Goal: Find specific page/section: Find specific page/section

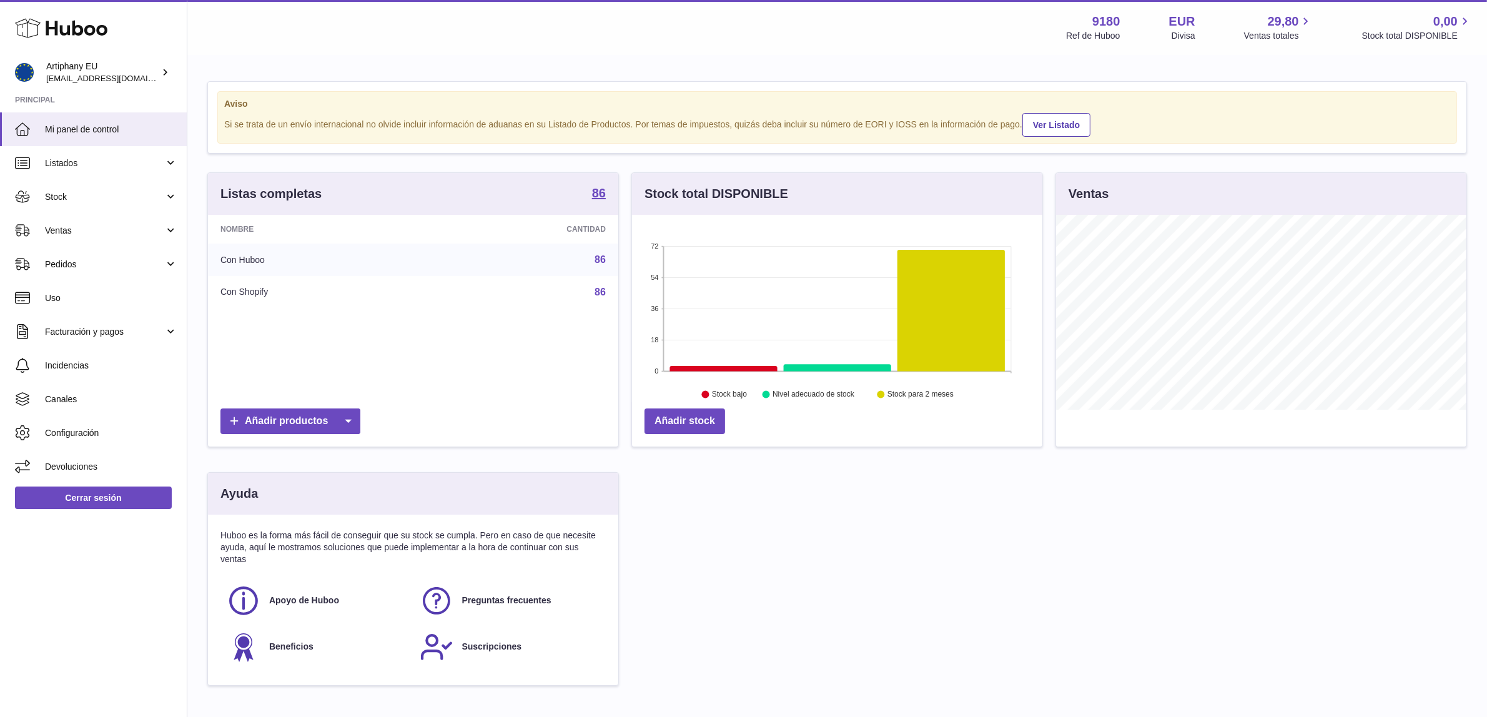
scroll to position [194, 410]
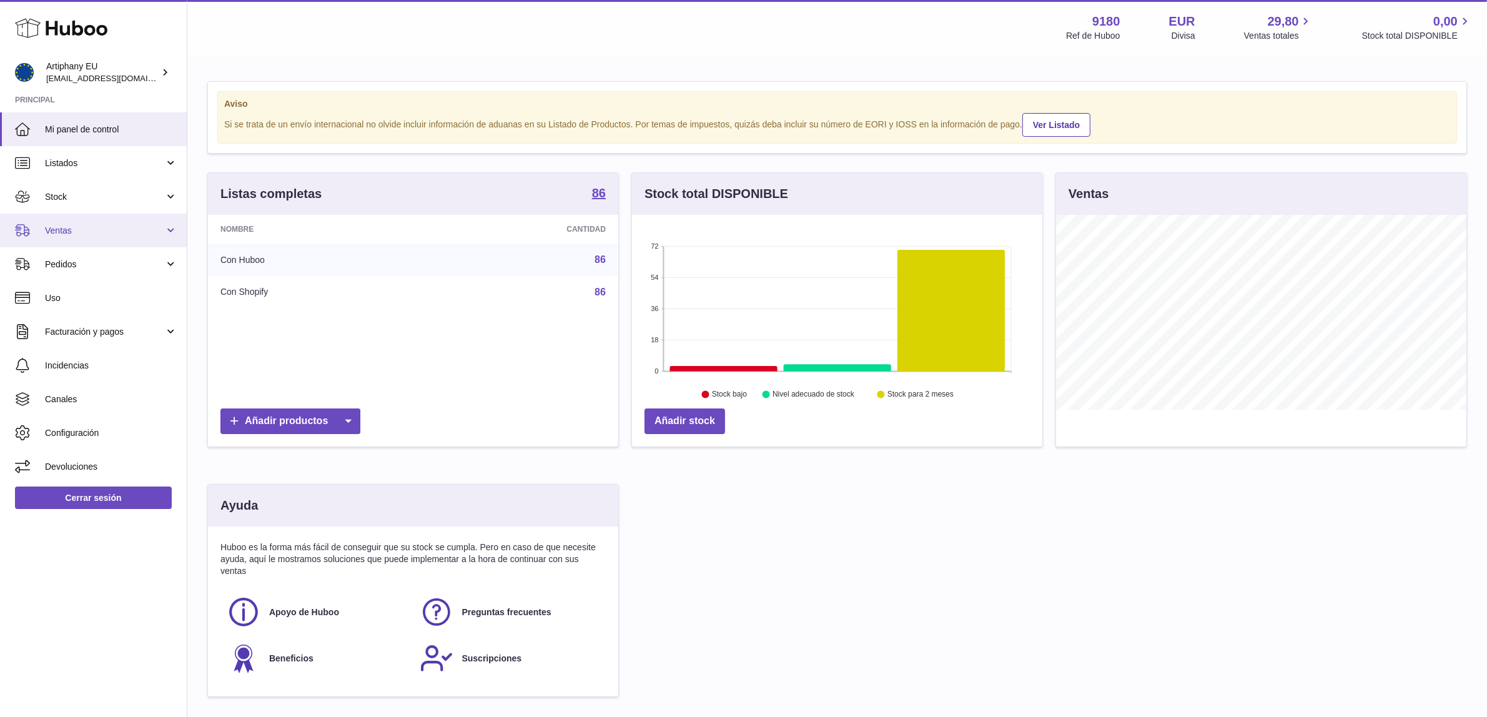
click at [84, 235] on span "Ventas" at bounding box center [104, 231] width 119 height 12
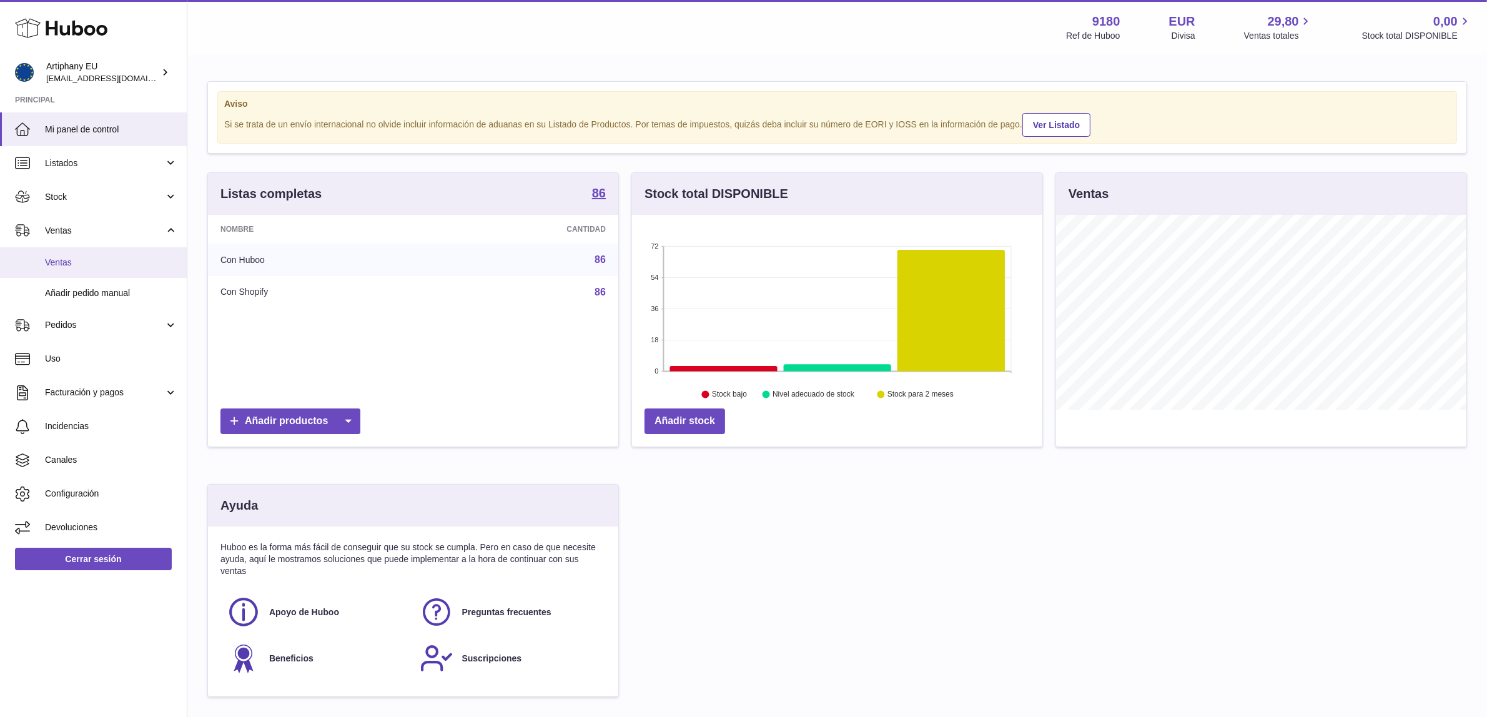
click at [105, 264] on span "Ventas" at bounding box center [111, 263] width 132 height 12
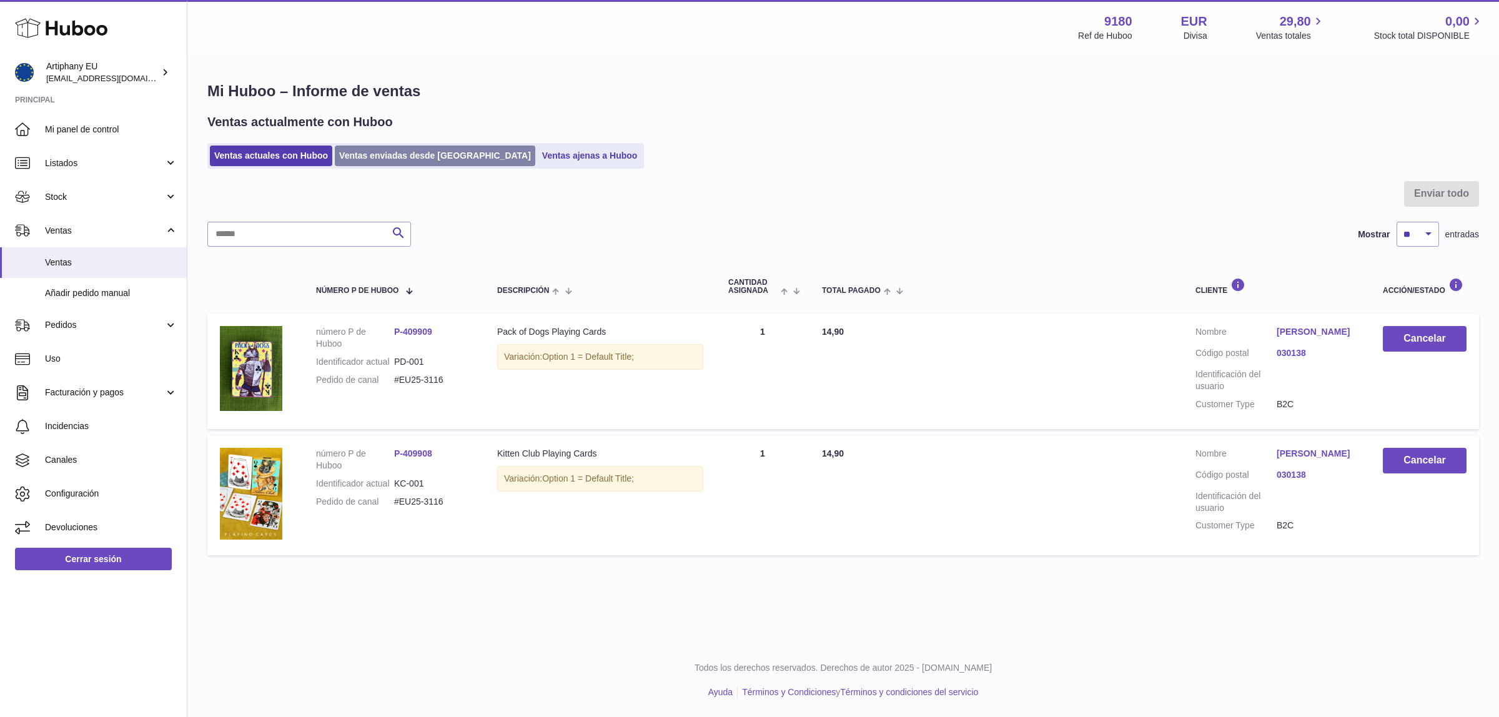
click at [435, 154] on link "Ventas enviadas desde [GEOGRAPHIC_DATA]" at bounding box center [435, 155] width 200 height 21
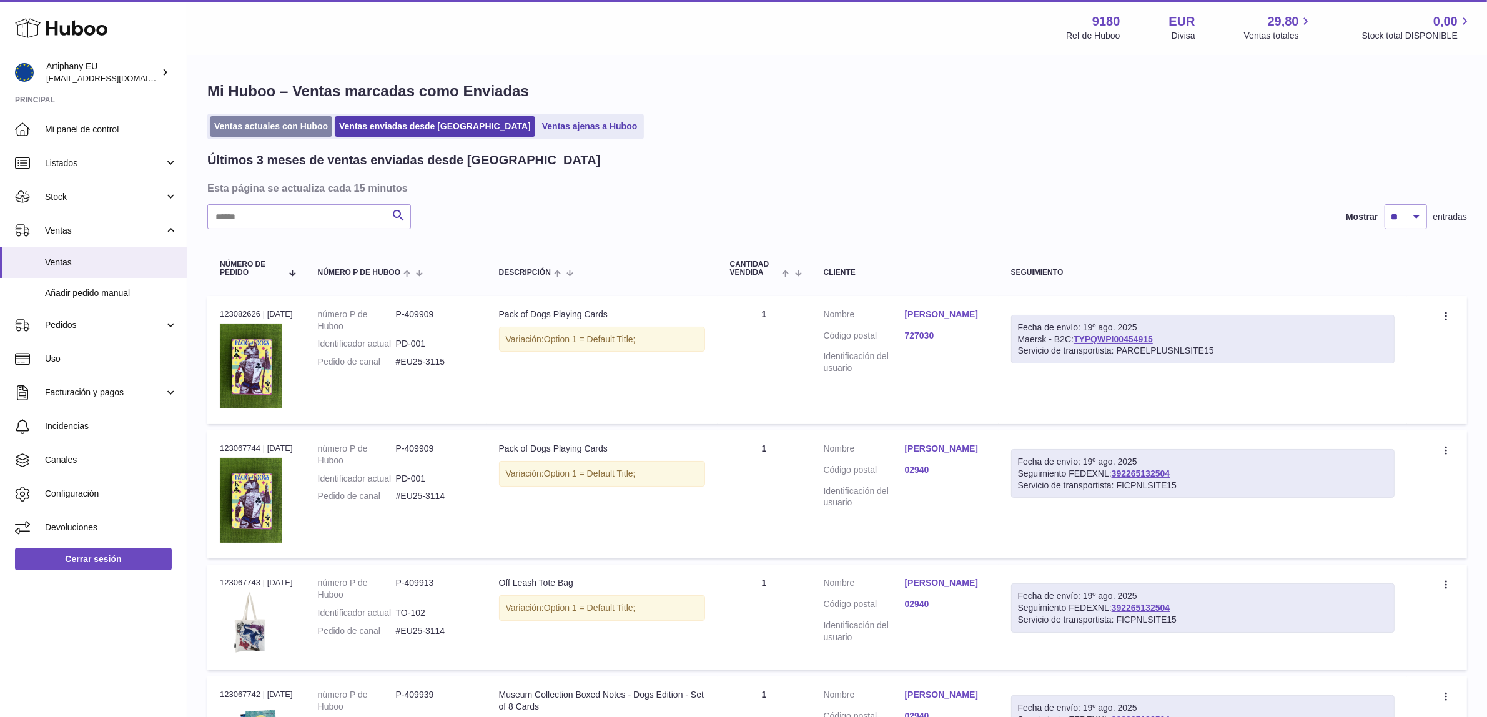
click at [287, 130] on link "Ventas actuales con Huboo" at bounding box center [271, 126] width 122 height 21
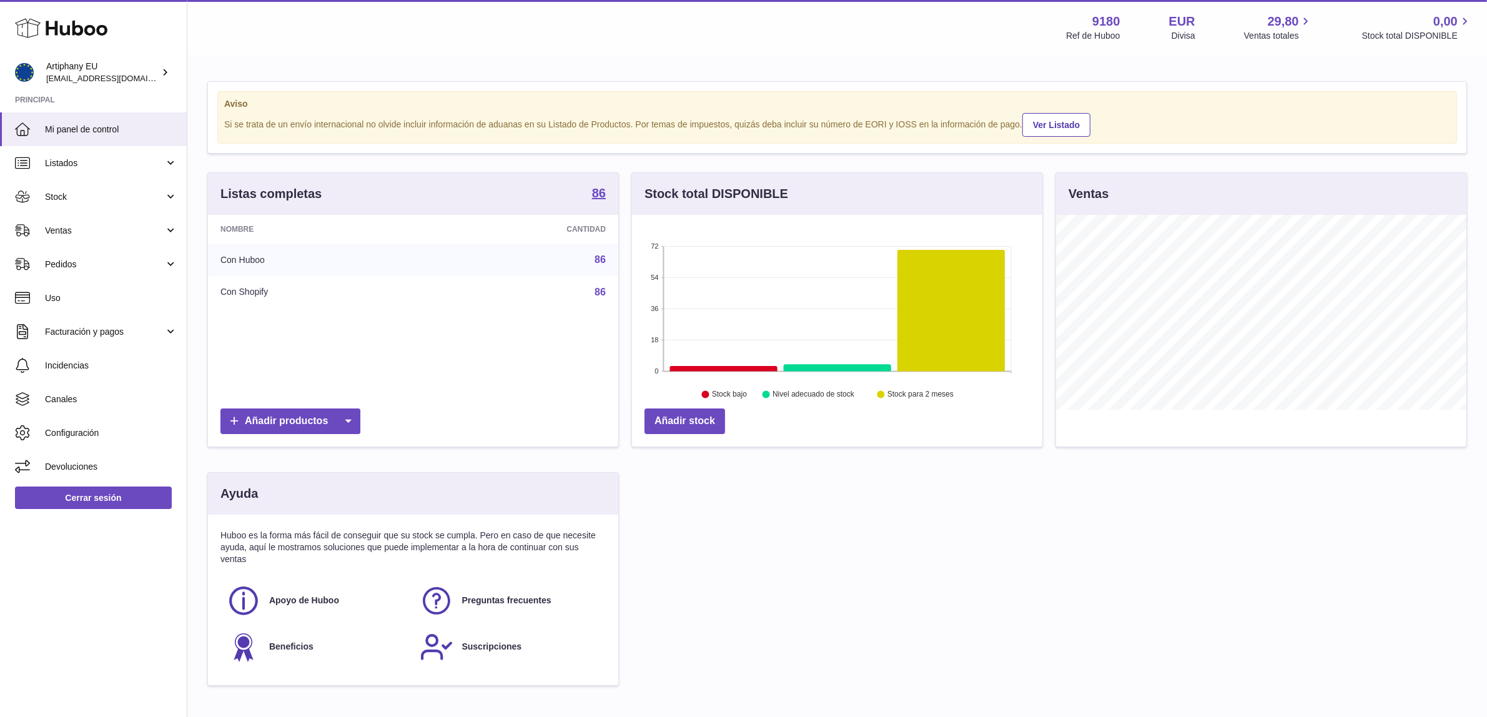
scroll to position [194, 410]
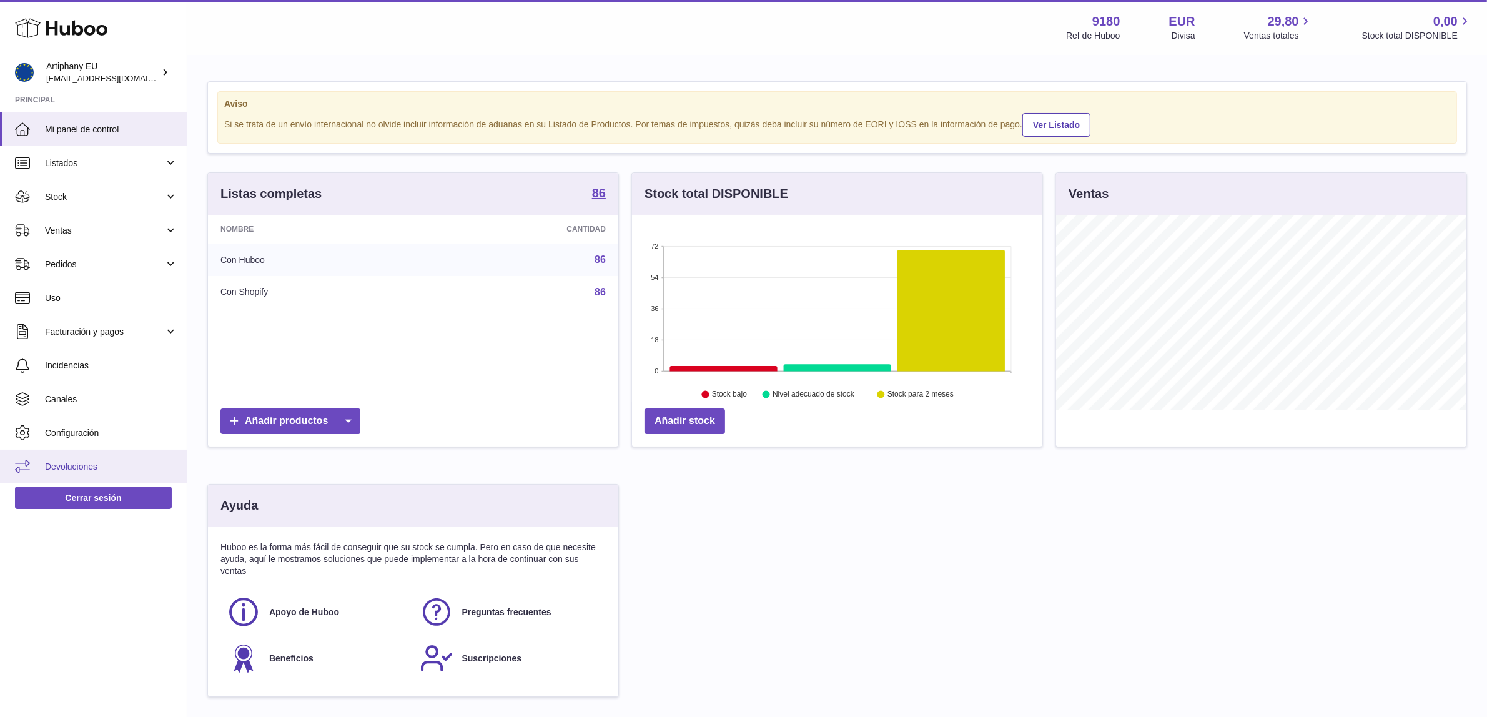
click at [107, 461] on span "Devoluciones" at bounding box center [111, 467] width 132 height 12
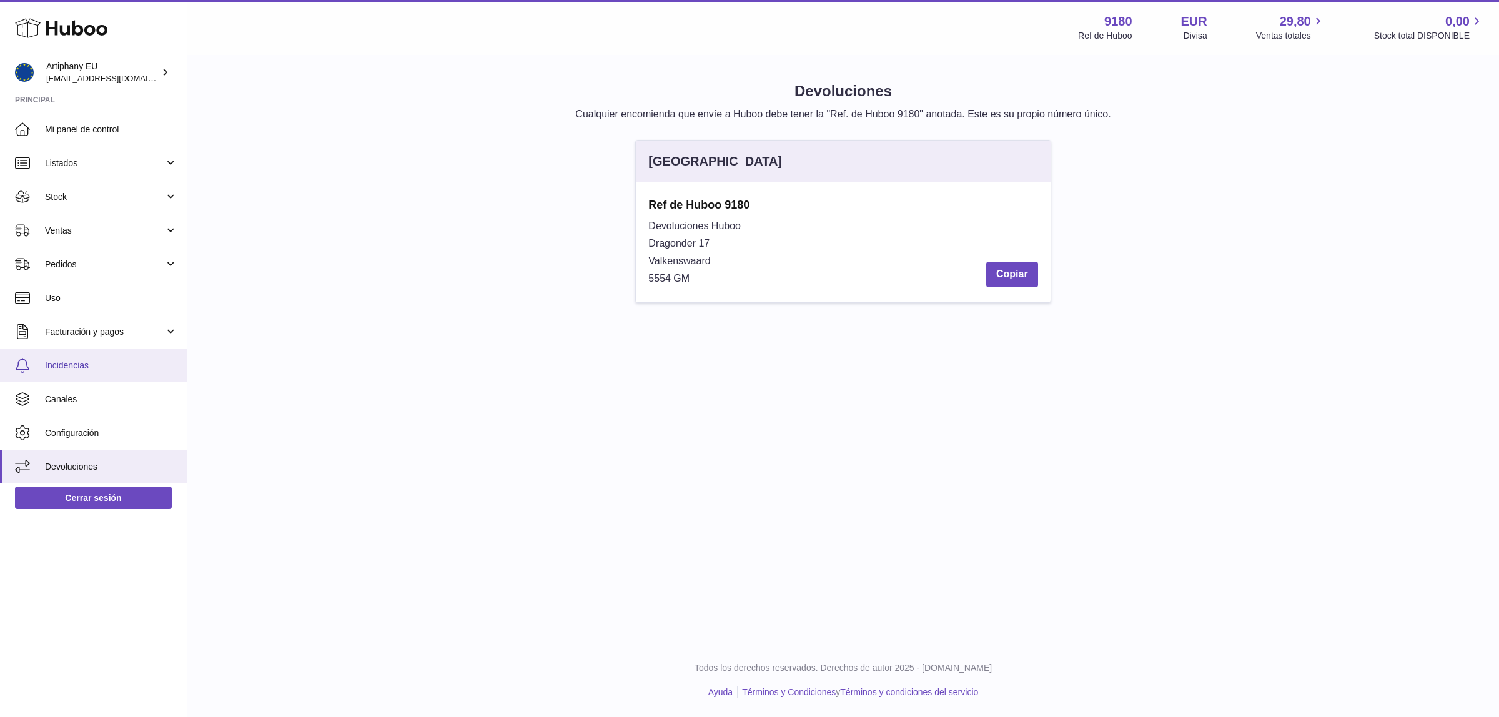
click at [100, 360] on span "Incidencias" at bounding box center [111, 366] width 132 height 12
